Goal: Transaction & Acquisition: Download file/media

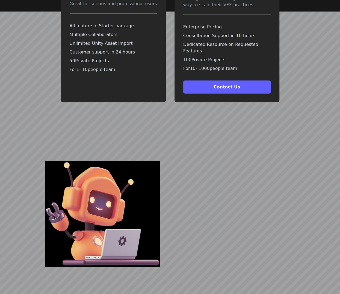
scroll to position [1764, 0]
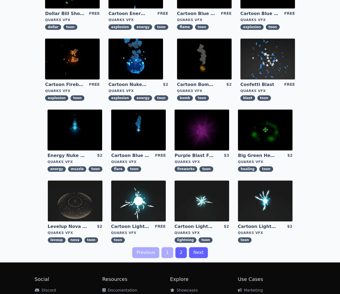
scroll to position [182, 0]
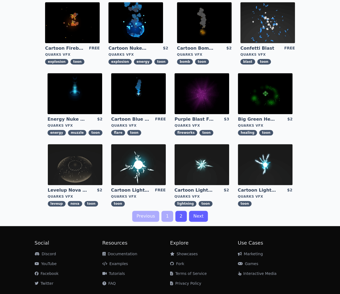
click at [179, 219] on link "2" at bounding box center [180, 216] width 11 height 11
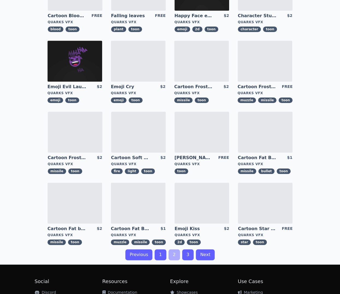
scroll to position [146, 0]
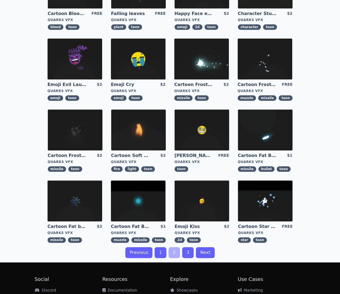
click at [281, 194] on img at bounding box center [265, 201] width 55 height 41
